Goal: Information Seeking & Learning: Learn about a topic

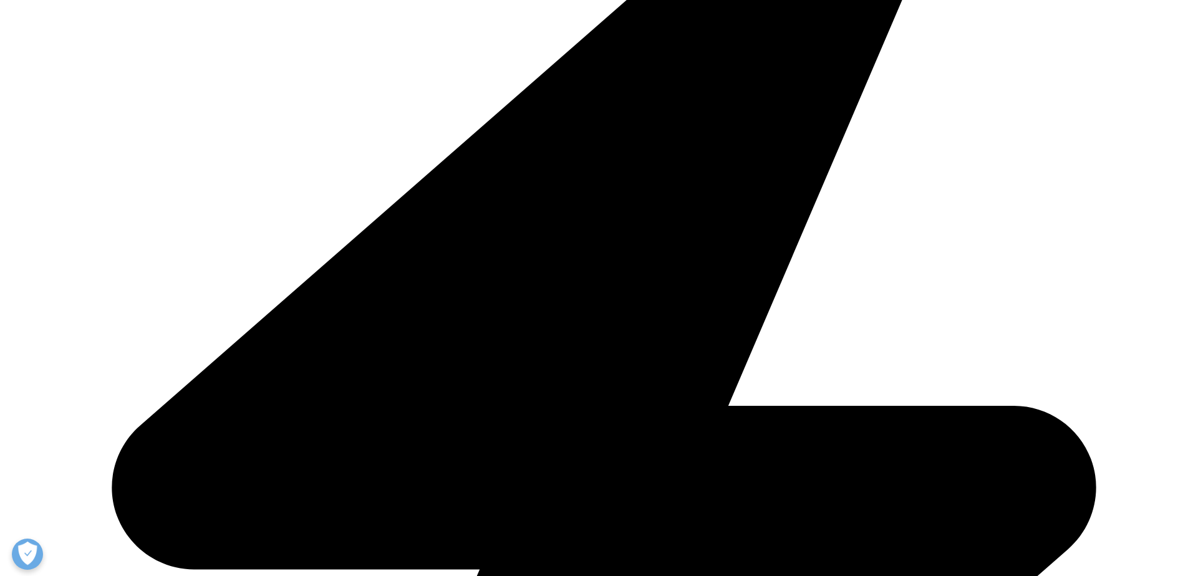
scroll to position [3930, 0]
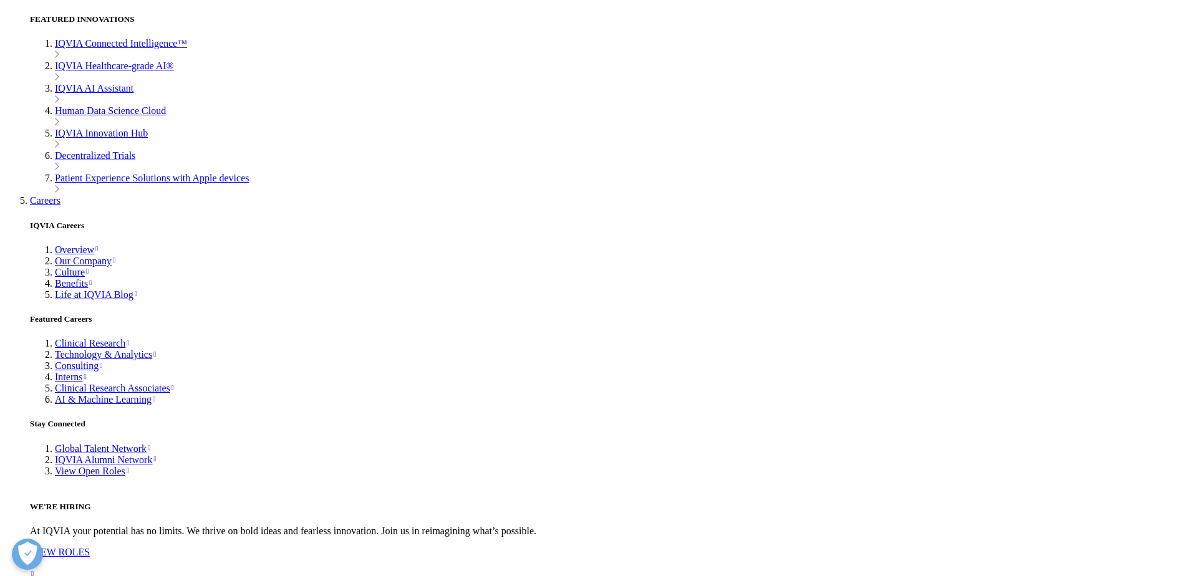
scroll to position [4367, 0]
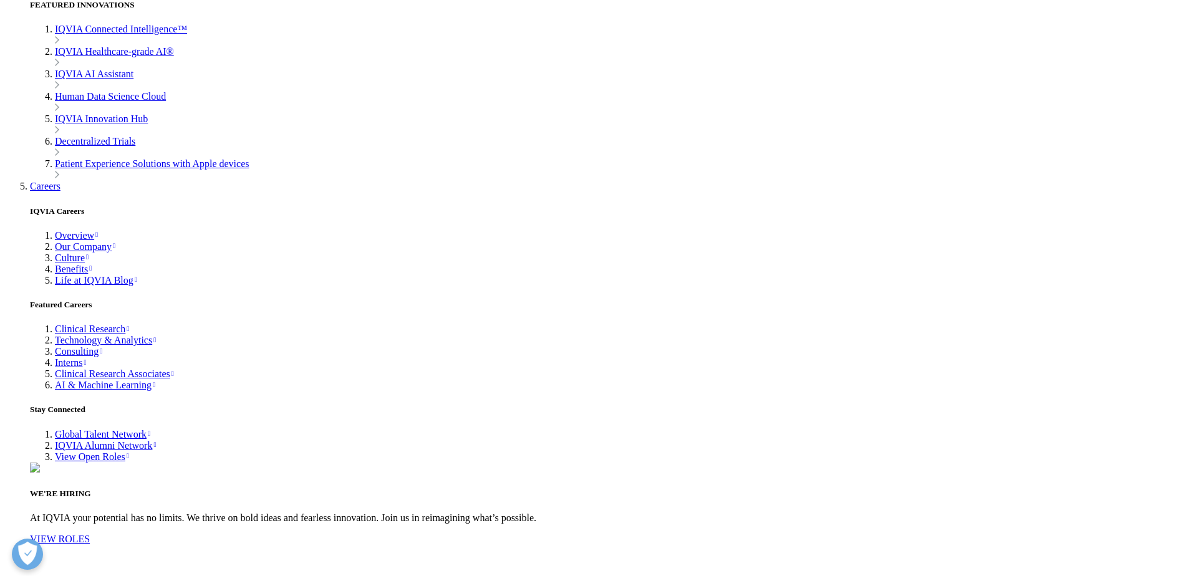
drag, startPoint x: 372, startPoint y: 142, endPoint x: 360, endPoint y: 147, distance: 12.9
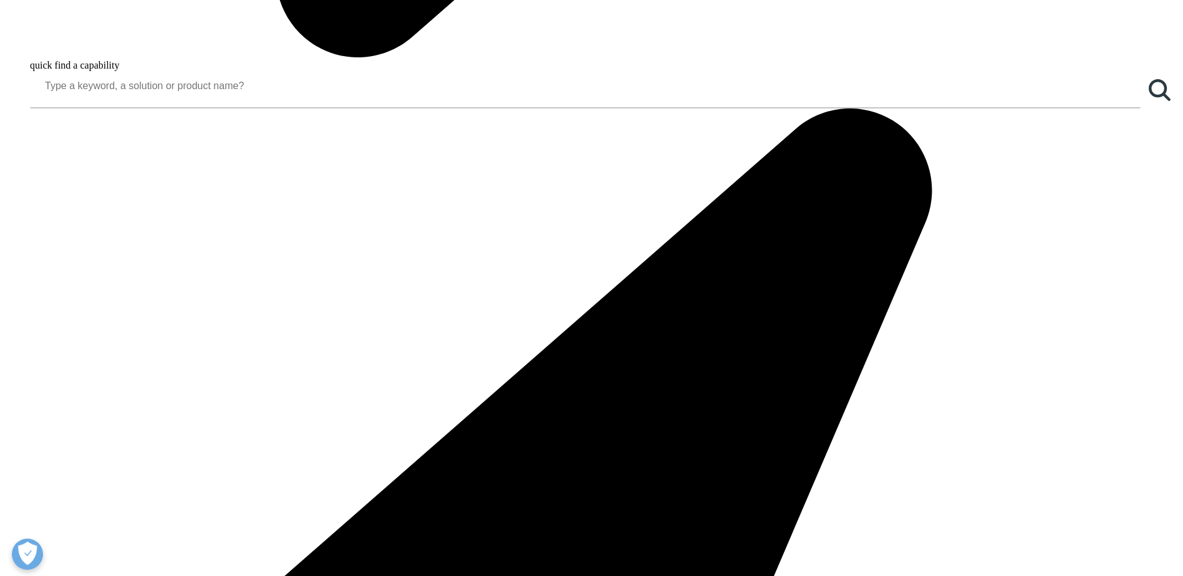
scroll to position [1123, 0]
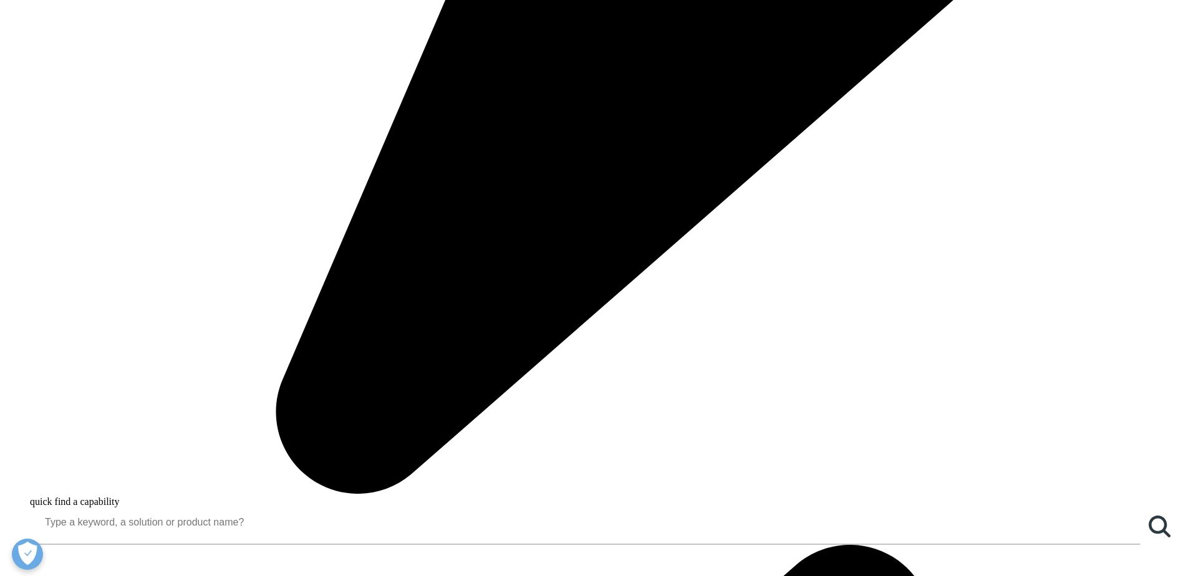
drag, startPoint x: 933, startPoint y: 111, endPoint x: 877, endPoint y: 119, distance: 56.1
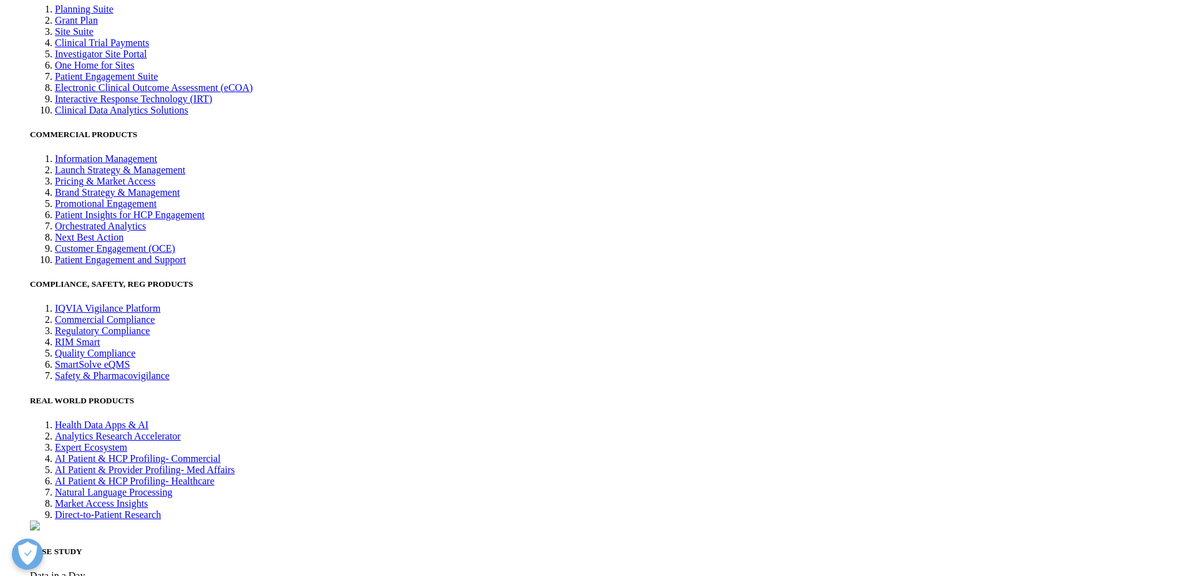
scroll to position [3182, 0]
